Goal: Task Accomplishment & Management: Manage account settings

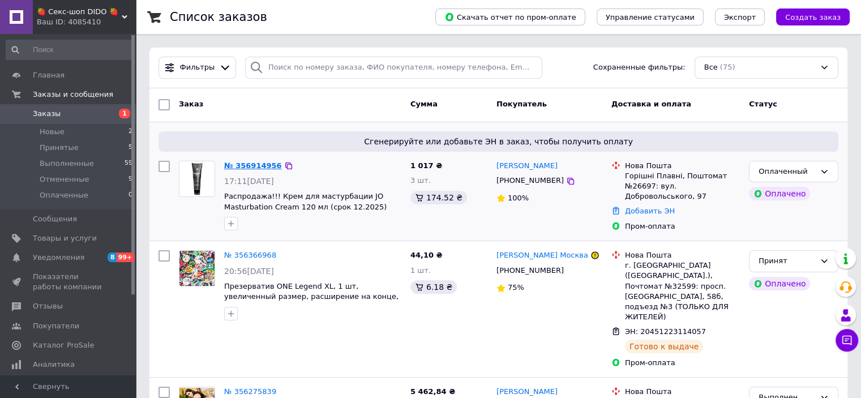
click at [237, 164] on link "№ 356914956" at bounding box center [253, 165] width 58 height 8
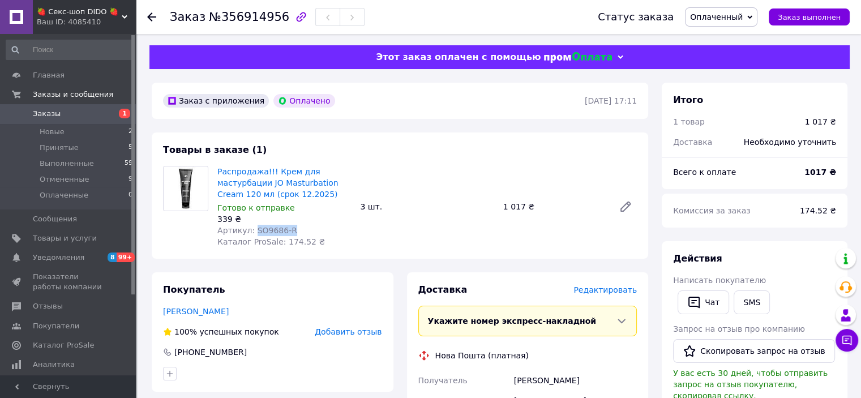
drag, startPoint x: 289, startPoint y: 230, endPoint x: 253, endPoint y: 232, distance: 36.3
click at [251, 231] on div "Артикул: SO9686-R" at bounding box center [284, 230] width 134 height 11
copy span "SO9686-R"
click at [148, 15] on use at bounding box center [151, 16] width 9 height 9
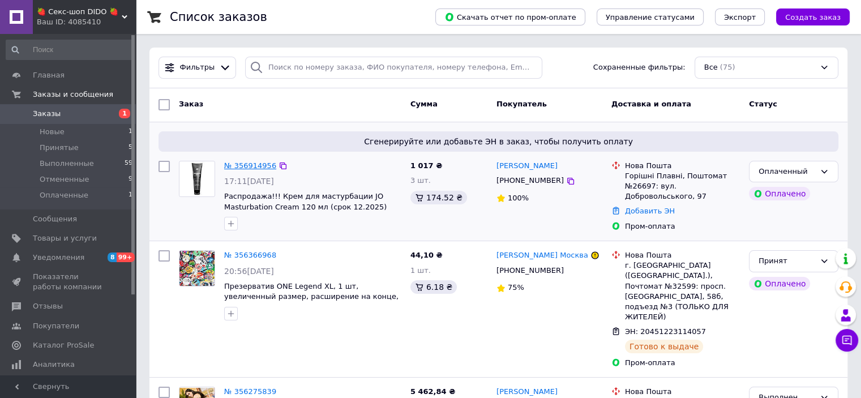
click at [258, 167] on link "№ 356914956" at bounding box center [250, 165] width 52 height 8
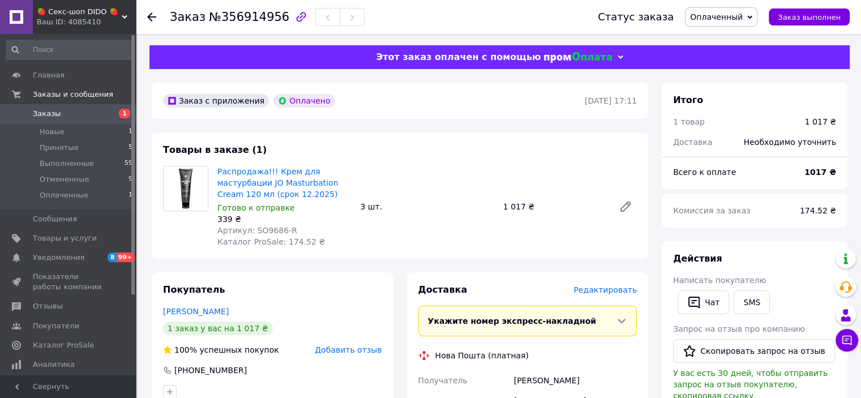
click at [753, 19] on icon at bounding box center [750, 17] width 5 height 5
click at [742, 39] on li "Принят" at bounding box center [721, 39] width 71 height 17
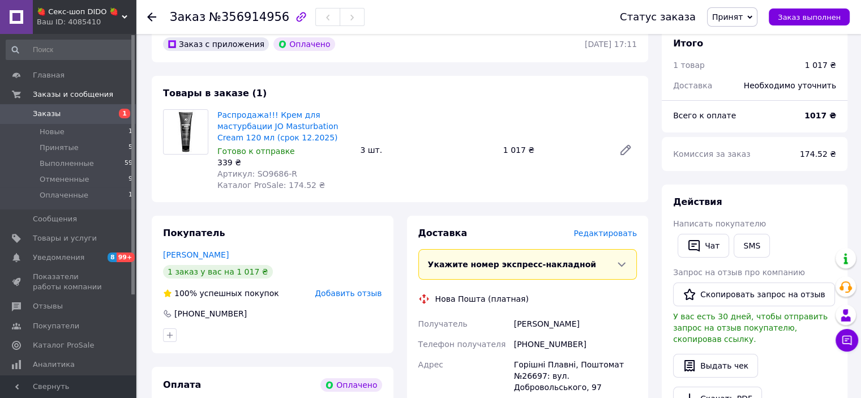
scroll to position [113, 0]
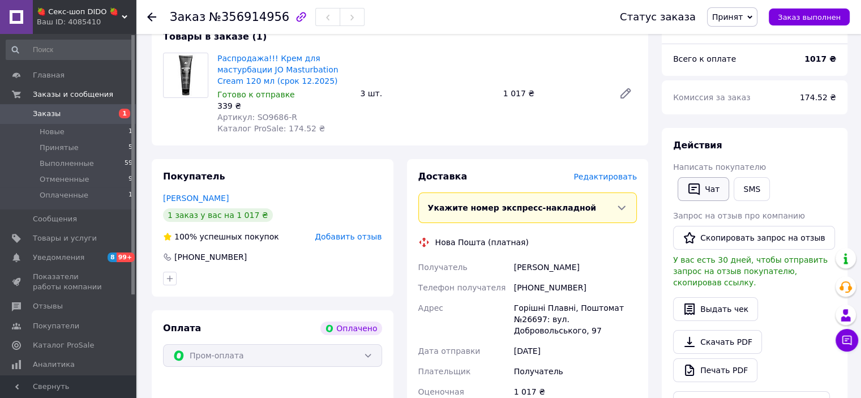
click at [704, 191] on button "Чат" at bounding box center [704, 189] width 52 height 24
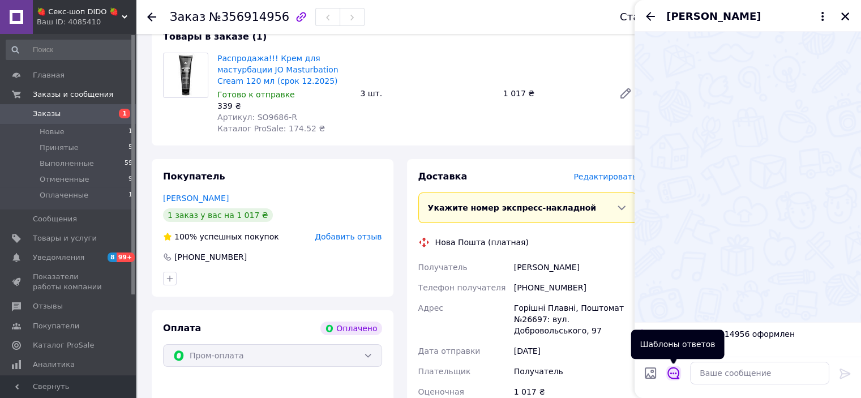
click at [673, 373] on icon "Открыть шаблоны ответов" at bounding box center [674, 374] width 12 height 12
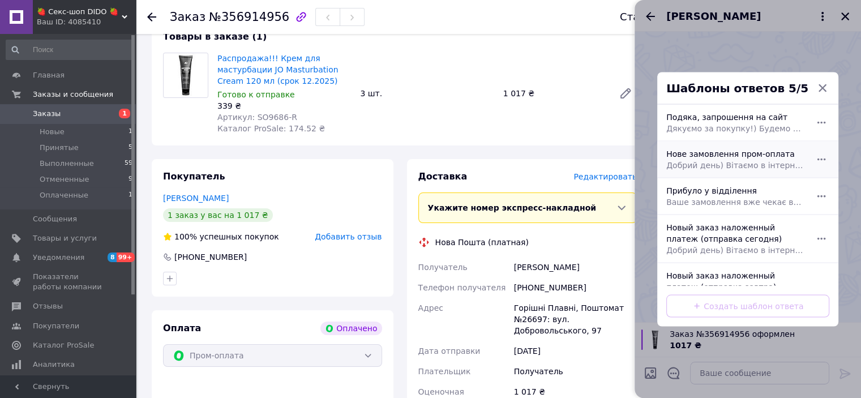
click at [716, 156] on div "Нове замовлення пром-оплата Добрий день) Вітаємо в інтернет-магазині DIDO. Това…" at bounding box center [735, 159] width 147 height 32
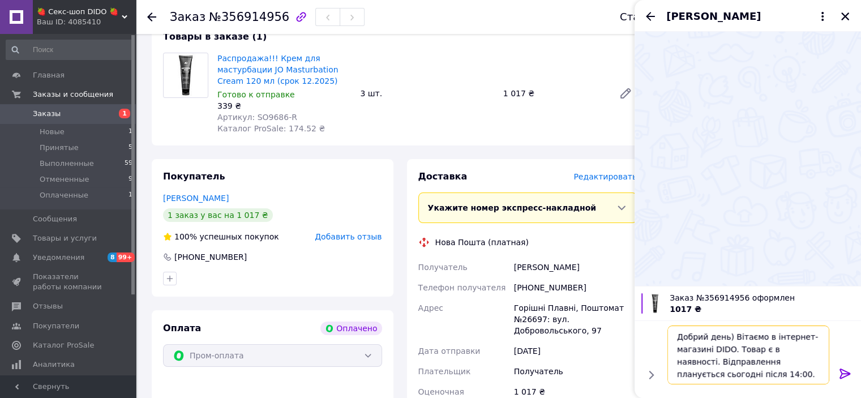
drag, startPoint x: 677, startPoint y: 361, endPoint x: 716, endPoint y: 374, distance: 40.7
click at [716, 374] on textarea "Добрий день) Вітаємо в інтернет-магазині DIDO. Товар є в наявності. Відправленн…" at bounding box center [749, 355] width 162 height 59
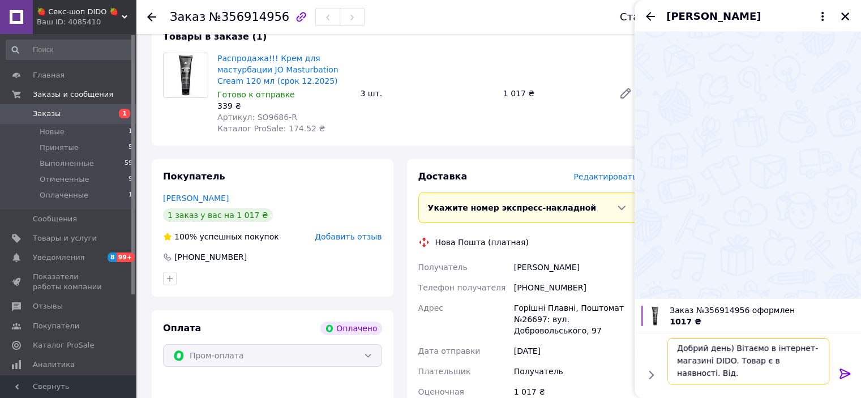
scroll to position [1, 0]
click at [770, 371] on textarea "Добрий день) Вітаємо в інтернет-магазині DIDO. Товар є в наявності. Відправка б…" at bounding box center [749, 361] width 162 height 46
click at [797, 373] on textarea "Добрий день) Вітаємо в інтернет-магазині DIDO. Товар є в наявності. Відправка б…" at bounding box center [749, 361] width 162 height 46
click at [799, 373] on textarea "Добрий день) Вітаємо в інтернет-магазині DIDO. Товар є в наявності. Відправка б…" at bounding box center [749, 361] width 162 height 46
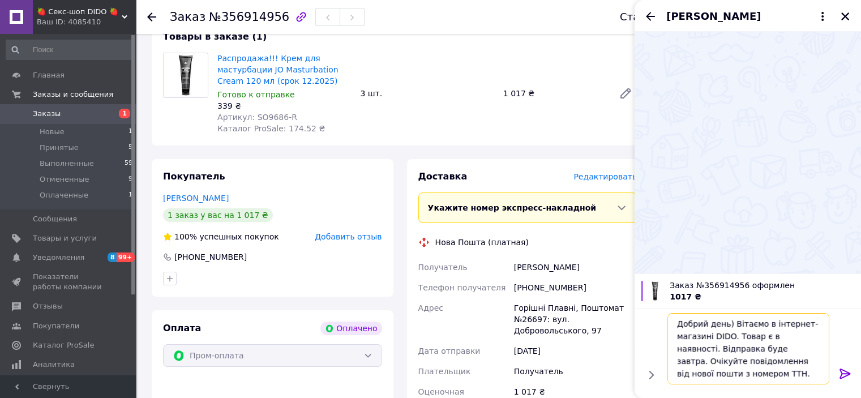
type textarea "Добрий день) Вітаємо в інтернет-магазині DIDO. Товар є в наявності. Відправка б…"
click at [846, 374] on icon at bounding box center [846, 374] width 14 height 14
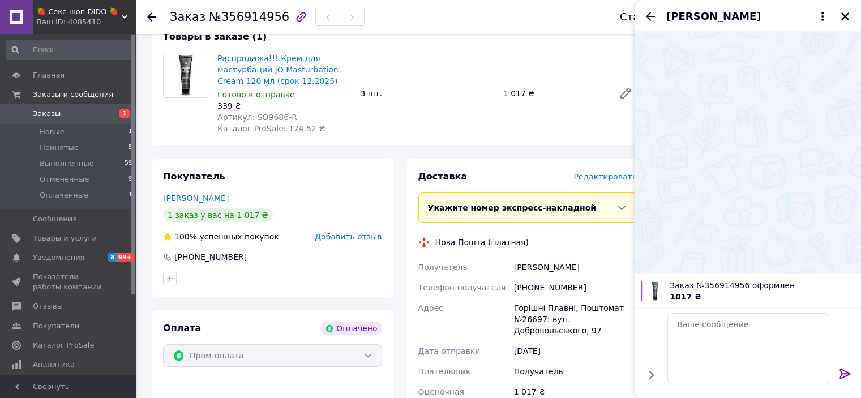
scroll to position [0, 0]
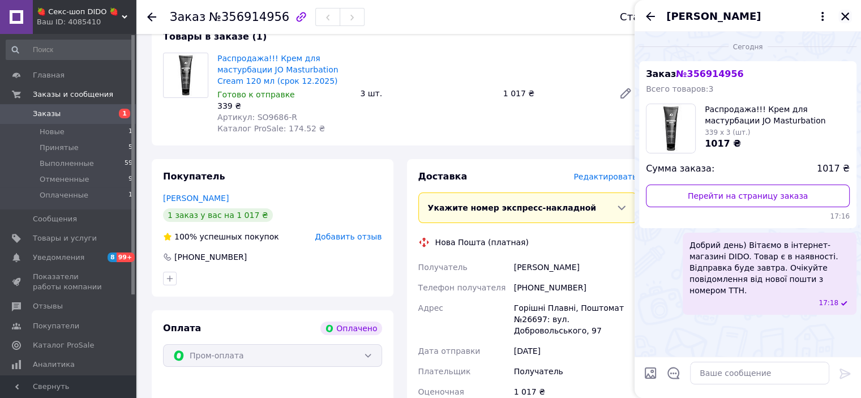
click at [843, 18] on icon "Закрыть" at bounding box center [846, 16] width 8 height 8
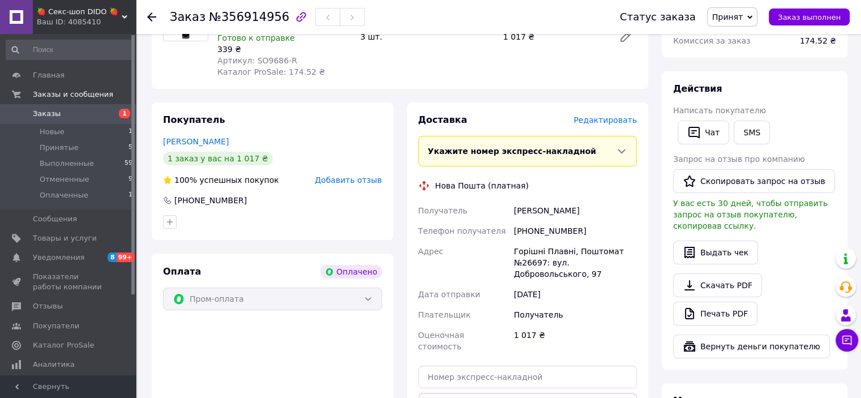
scroll to position [227, 0]
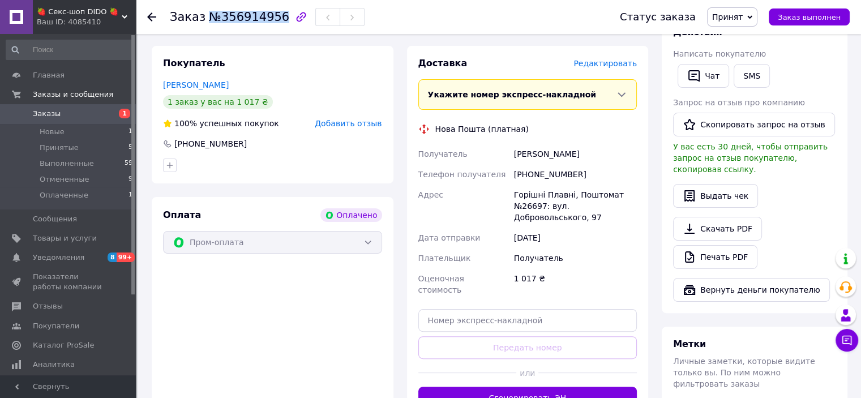
drag, startPoint x: 204, startPoint y: 15, endPoint x: 272, endPoint y: 15, distance: 68.5
click at [272, 15] on span "№356914956" at bounding box center [249, 17] width 80 height 14
copy span "№356914956"
